Goal: Task Accomplishment & Management: Use online tool/utility

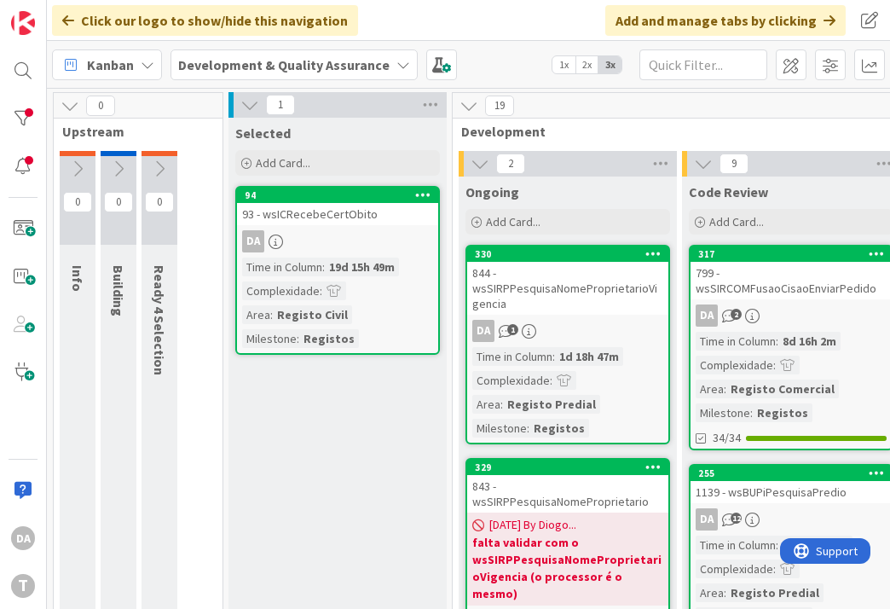
click at [564, 62] on span "2x" at bounding box center [587, 64] width 23 height 17
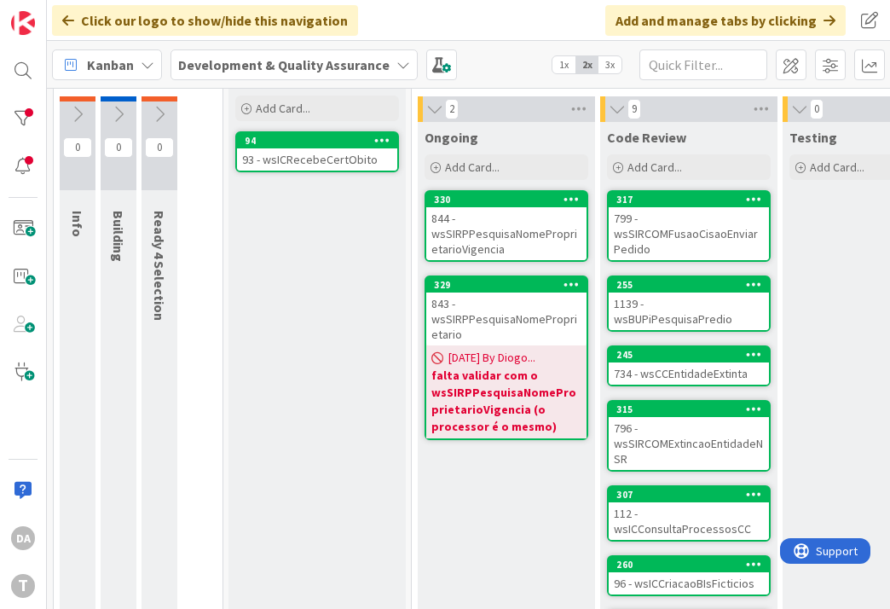
scroll to position [85, 0]
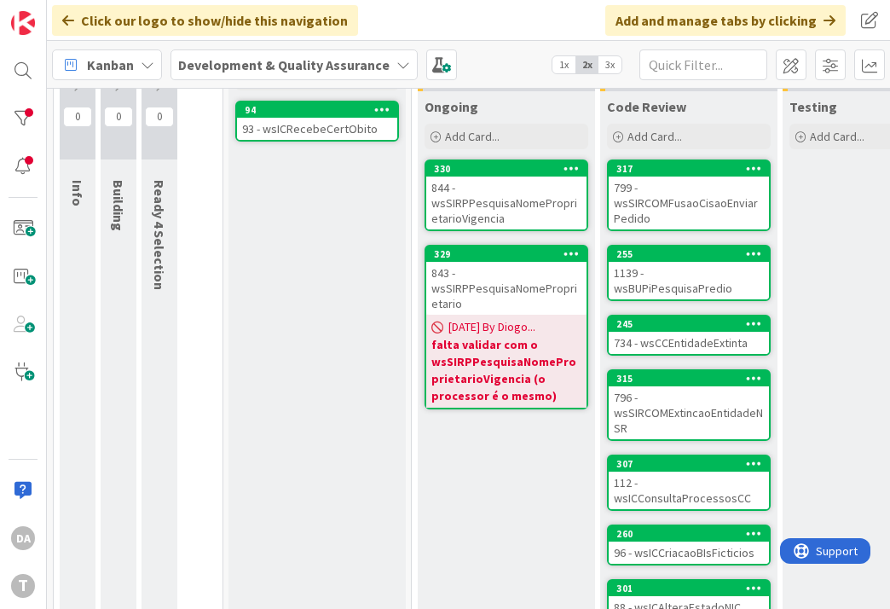
click at [492, 497] on div "Ongoing Add Card... 330 844 - wsSIRPPesquisaNomeProprietarioVigencia 329 843 - …" at bounding box center [506, 447] width 177 height 713
click at [23, 116] on div at bounding box center [23, 118] width 34 height 34
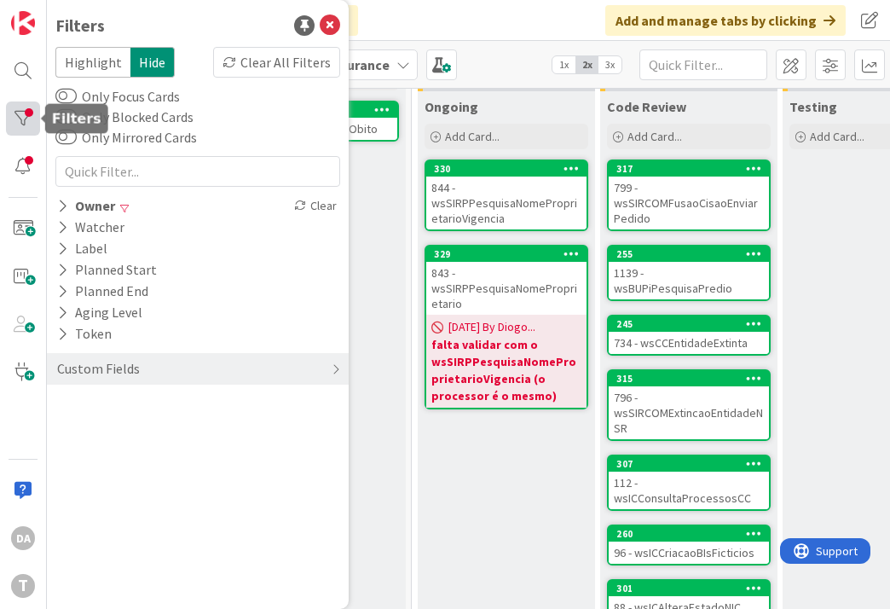
click at [23, 116] on div at bounding box center [23, 118] width 34 height 34
click at [36, 169] on div at bounding box center [23, 166] width 34 height 34
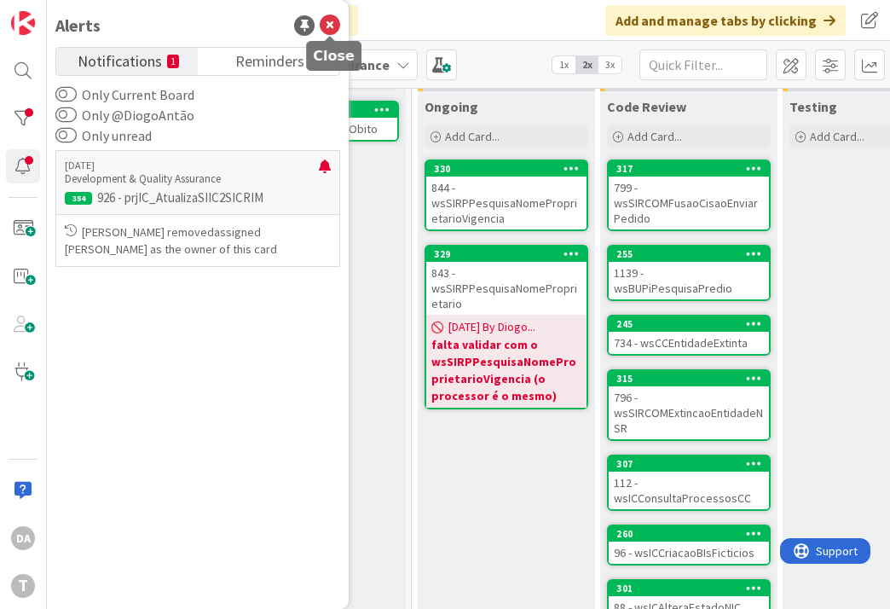
click at [337, 26] on icon at bounding box center [330, 25] width 20 height 20
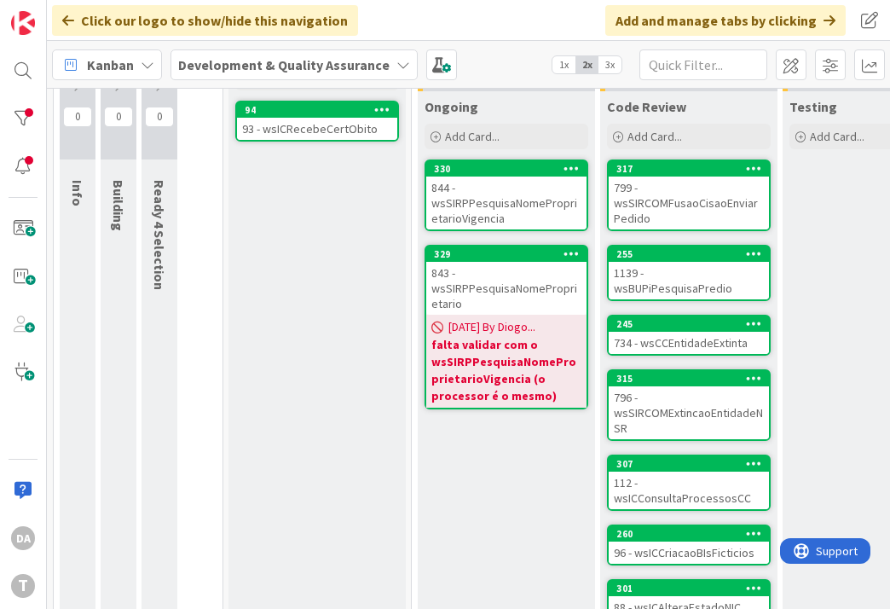
scroll to position [0, 0]
